Goal: Task Accomplishment & Management: Manage account settings

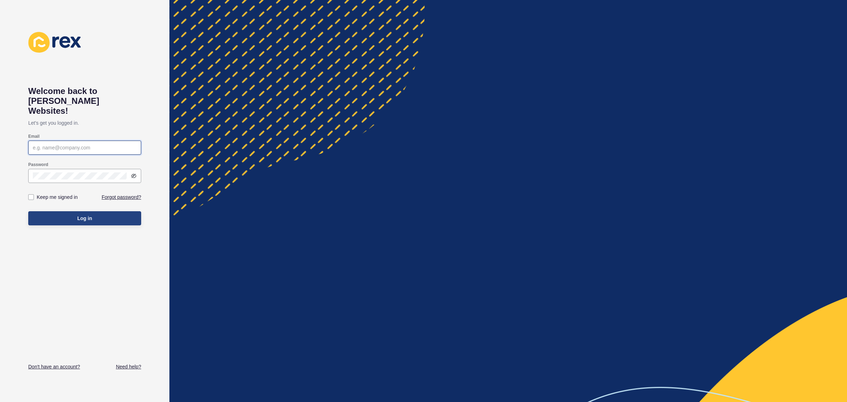
type input "[PERSON_NAME][EMAIL_ADDRESS][DOMAIN_NAME]"
click at [80, 215] on span "Log in" at bounding box center [84, 218] width 15 height 7
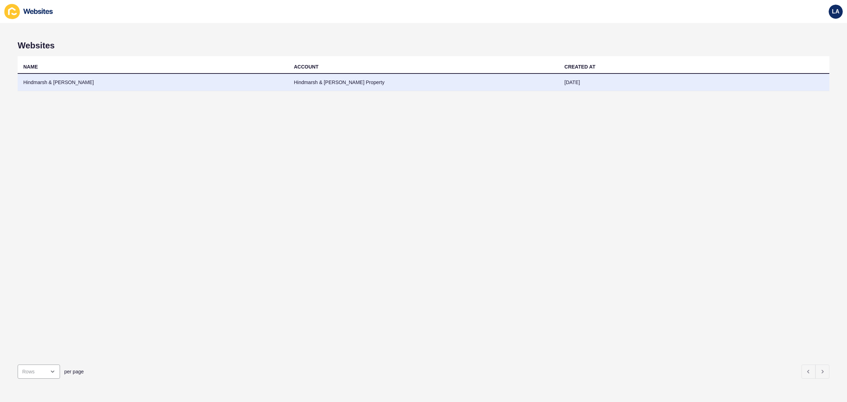
click at [251, 78] on td "Hindmarsh & Walsh" at bounding box center [153, 82] width 271 height 17
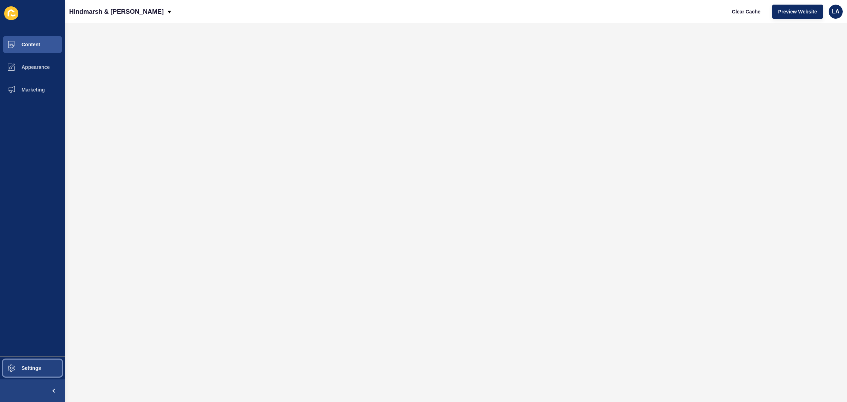
click at [40, 375] on button "Settings" at bounding box center [32, 368] width 65 height 23
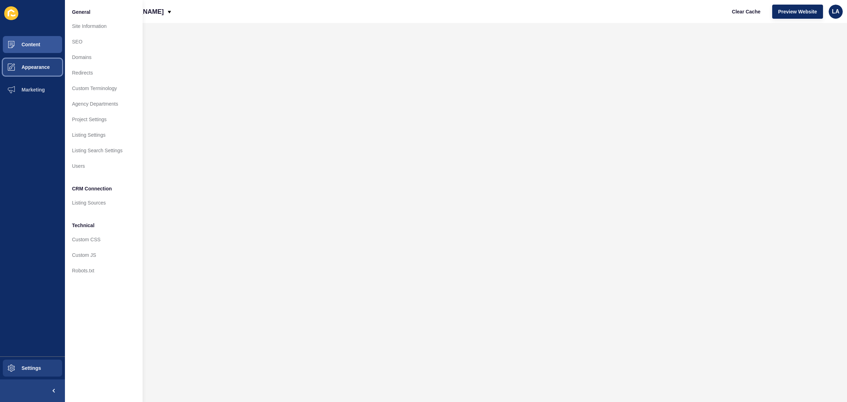
click at [63, 65] on button "Appearance" at bounding box center [32, 67] width 65 height 23
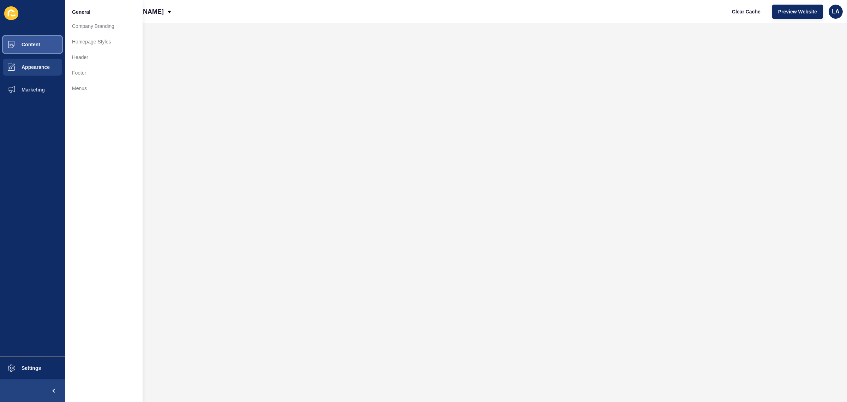
click at [29, 39] on button "Content" at bounding box center [32, 44] width 65 height 23
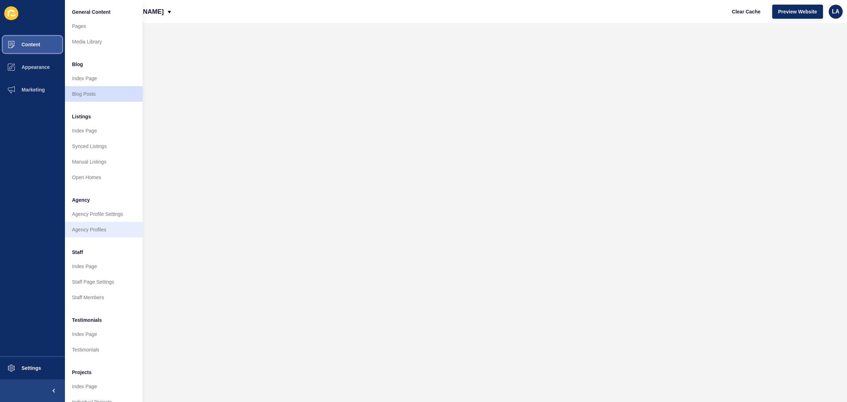
scroll to position [18, 0]
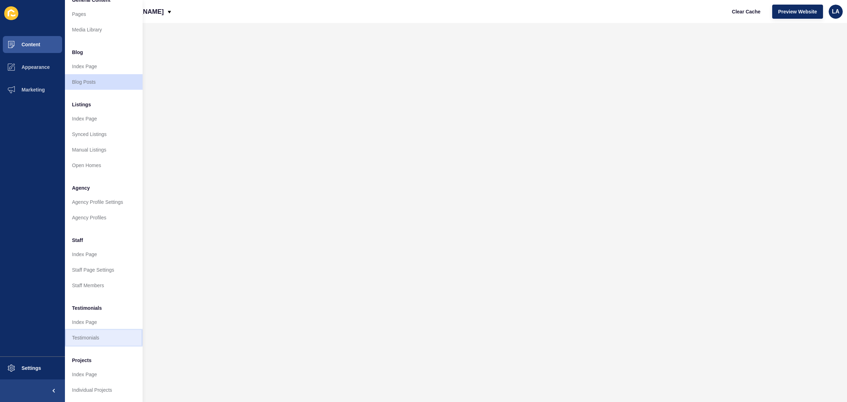
click at [98, 331] on link "Testimonials" at bounding box center [104, 338] width 78 height 16
